Goal: Find specific page/section: Find specific page/section

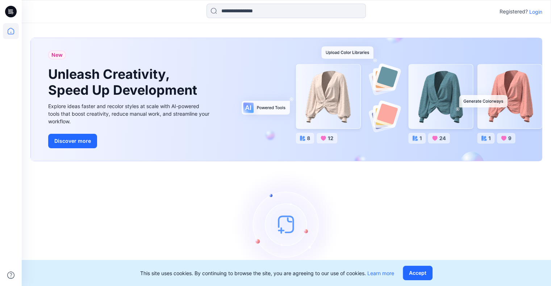
click at [534, 9] on p "Login" at bounding box center [535, 12] width 13 height 8
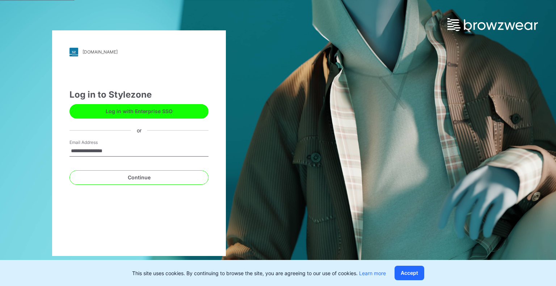
type input "**********"
click at [70, 171] on button "Continue" at bounding box center [139, 178] width 139 height 14
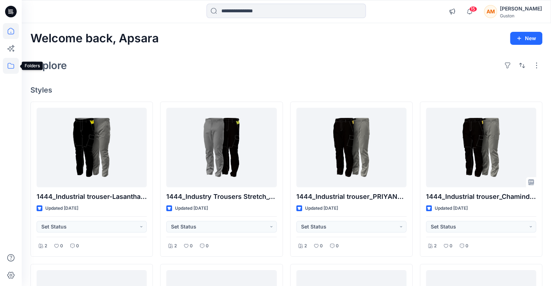
click at [9, 61] on icon at bounding box center [11, 66] width 16 height 16
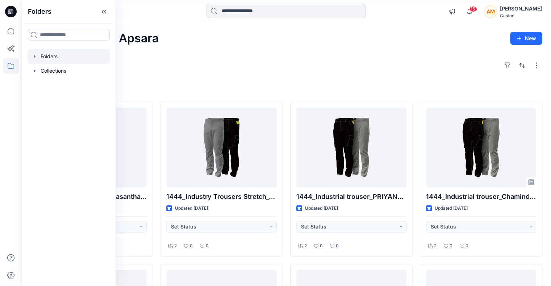
click at [51, 54] on div at bounding box center [69, 56] width 83 height 14
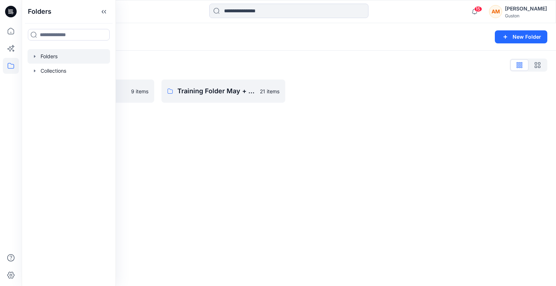
click at [192, 36] on div "Folders" at bounding box center [260, 37] width 461 height 10
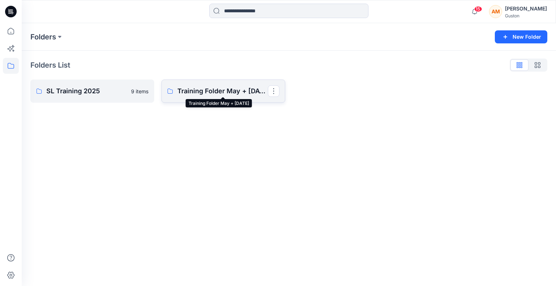
click at [212, 88] on p "Training Folder May + [DATE]" at bounding box center [222, 91] width 91 height 10
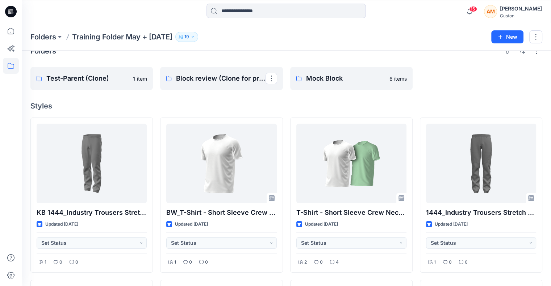
scroll to position [8, 0]
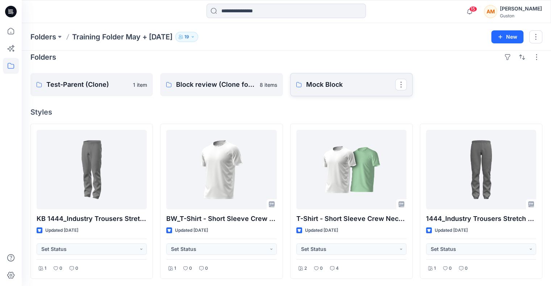
click at [328, 87] on p "Mock Block" at bounding box center [350, 85] width 89 height 10
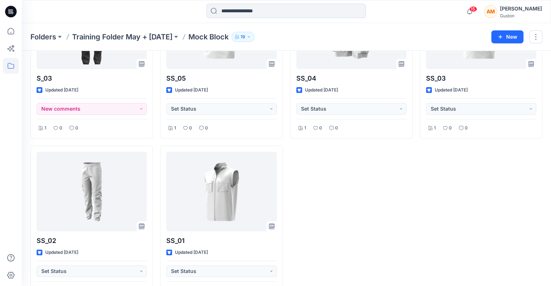
scroll to position [98, 0]
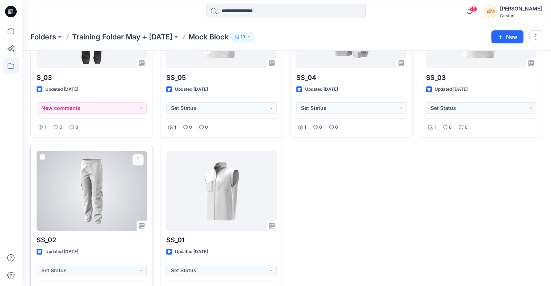
click at [98, 178] on div at bounding box center [92, 191] width 110 height 80
